Goal: Task Accomplishment & Management: Use online tool/utility

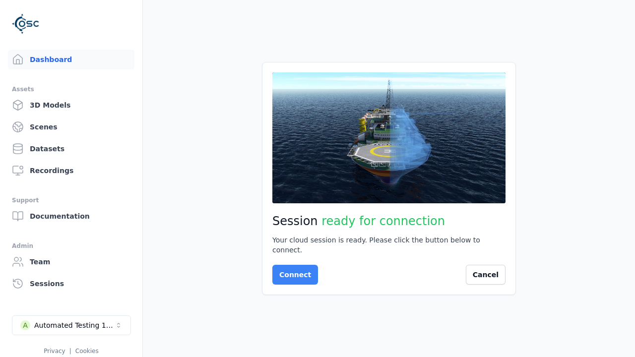
click at [292, 270] on button "Connect" at bounding box center [296, 275] width 46 height 20
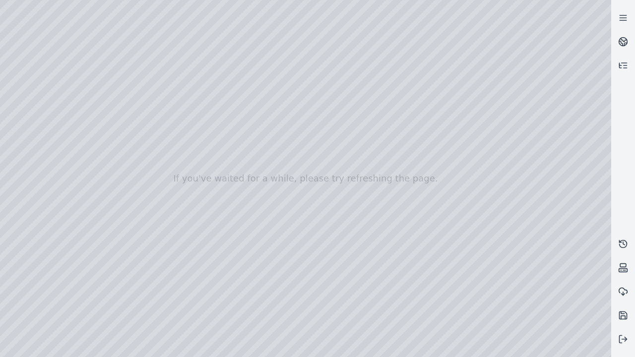
click at [29, 74] on div at bounding box center [306, 178] width 612 height 357
click at [42, 106] on div at bounding box center [306, 178] width 612 height 357
click at [160, 167] on div at bounding box center [306, 178] width 612 height 357
click at [42, 106] on div at bounding box center [306, 178] width 612 height 357
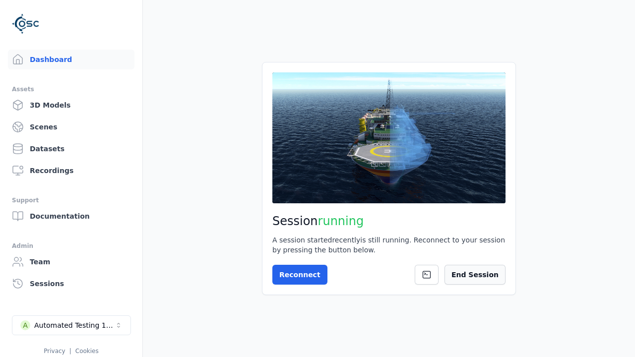
click at [480, 275] on button "End Session" at bounding box center [475, 275] width 61 height 20
